Goal: Task Accomplishment & Management: Manage account settings

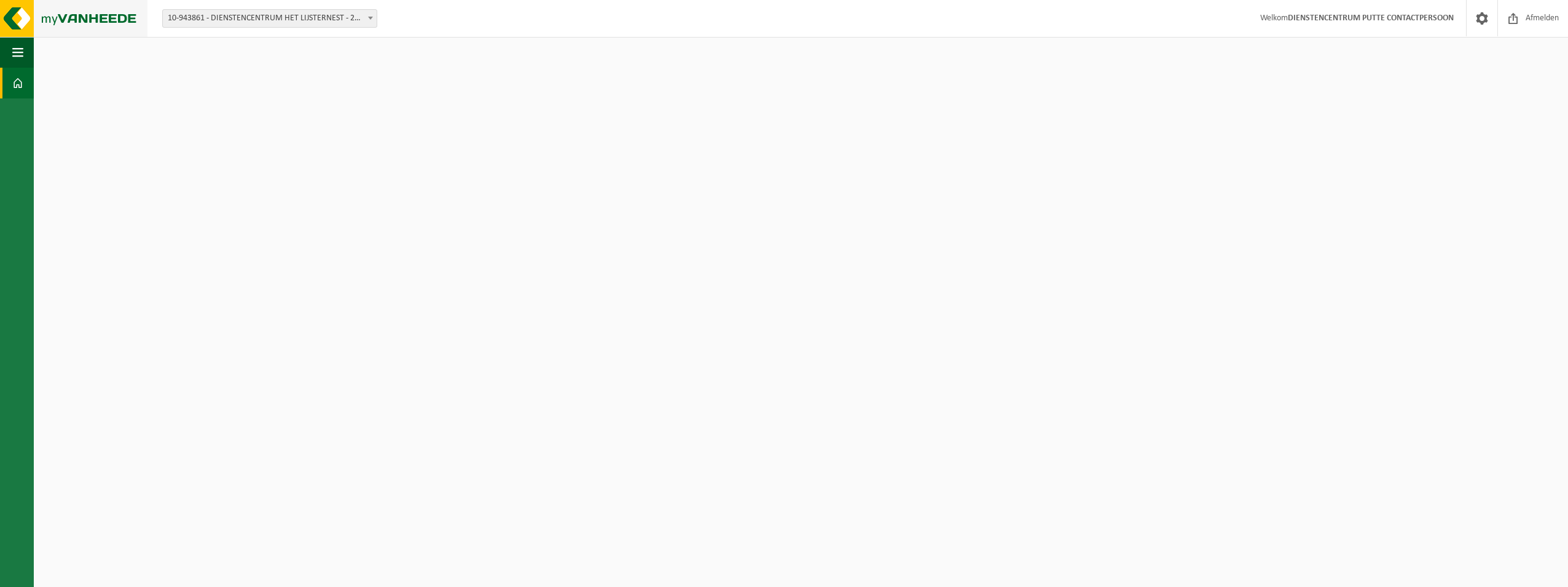
click at [21, 19] on img at bounding box center [74, 18] width 148 height 37
click at [14, 49] on span "button" at bounding box center [17, 52] width 11 height 31
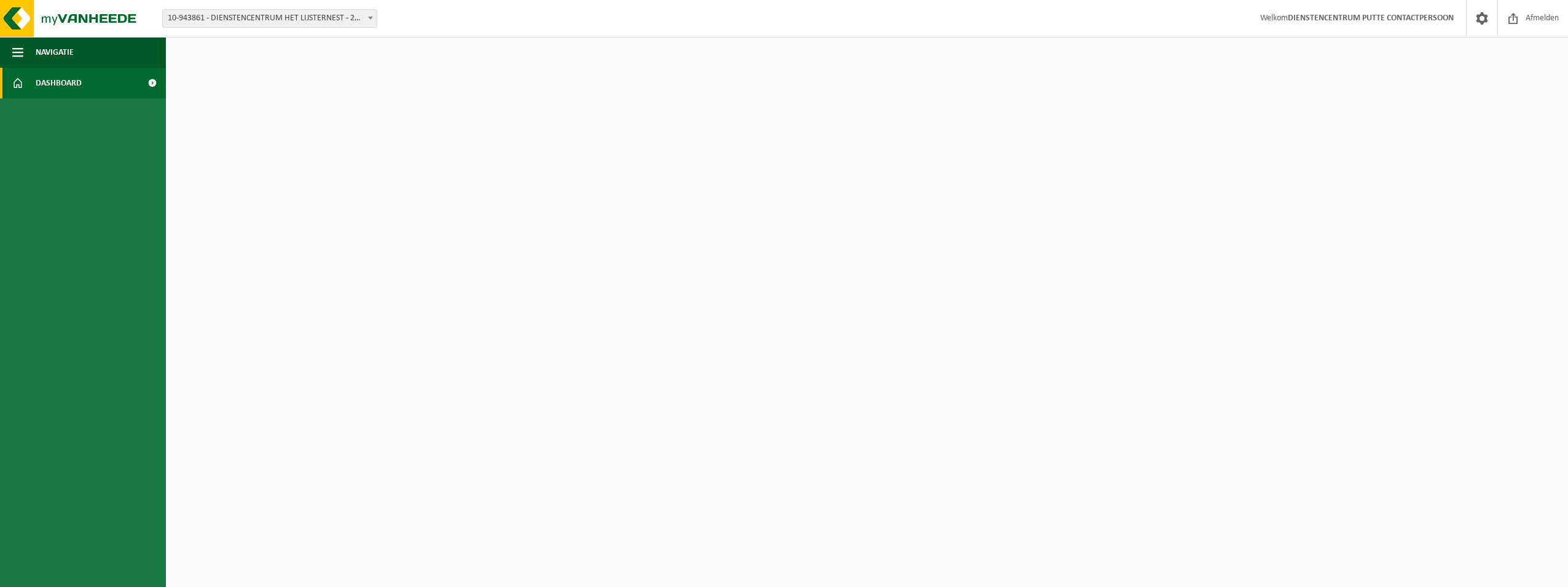
click at [62, 83] on span "Dashboard" at bounding box center [59, 83] width 46 height 31
click at [1529, 15] on span "Afmelden" at bounding box center [1542, 18] width 39 height 36
